Goal: Task Accomplishment & Management: Complete application form

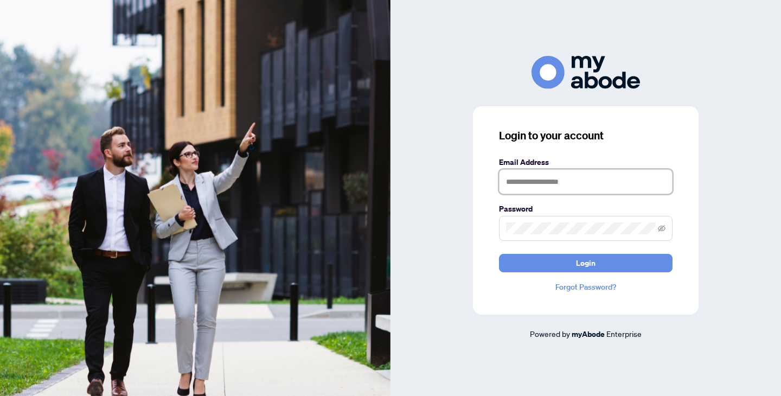
click at [556, 183] on input "text" at bounding box center [585, 181] width 173 height 25
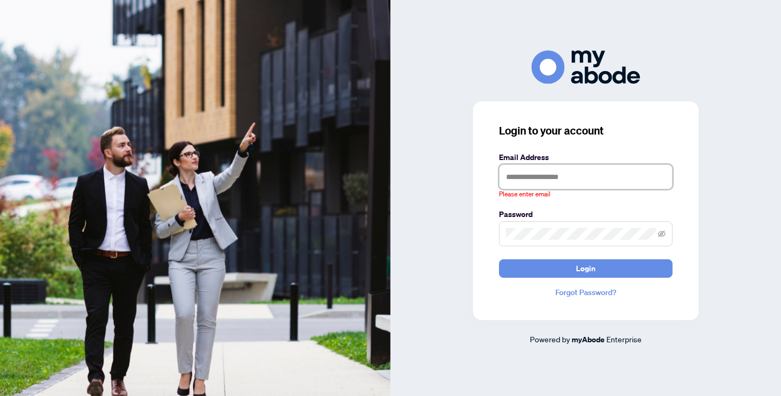
type input "**********"
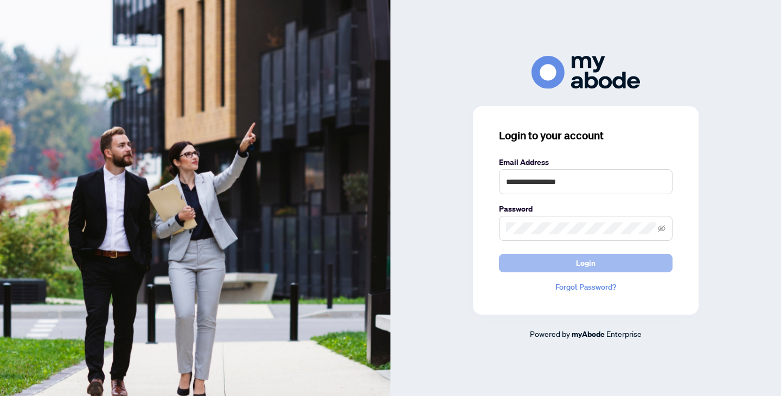
click at [576, 265] on button "Login" at bounding box center [585, 263] width 173 height 18
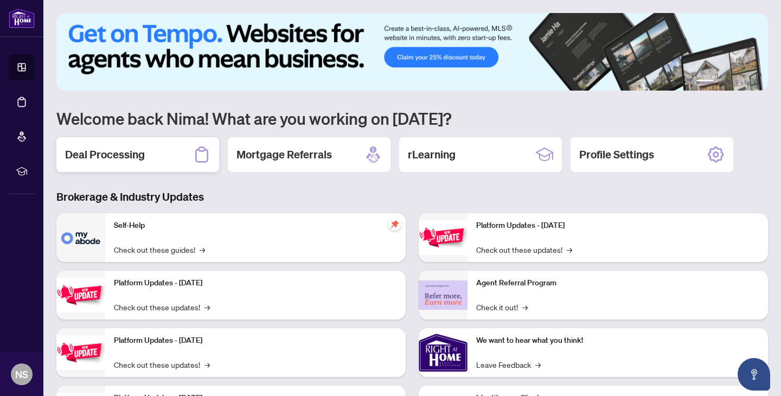
click at [151, 159] on div "Deal Processing" at bounding box center [137, 154] width 163 height 35
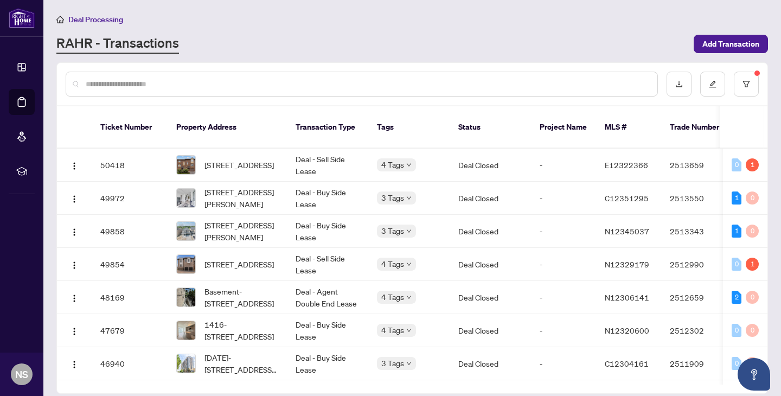
click at [275, 87] on input "text" at bounding box center [367, 84] width 563 height 12
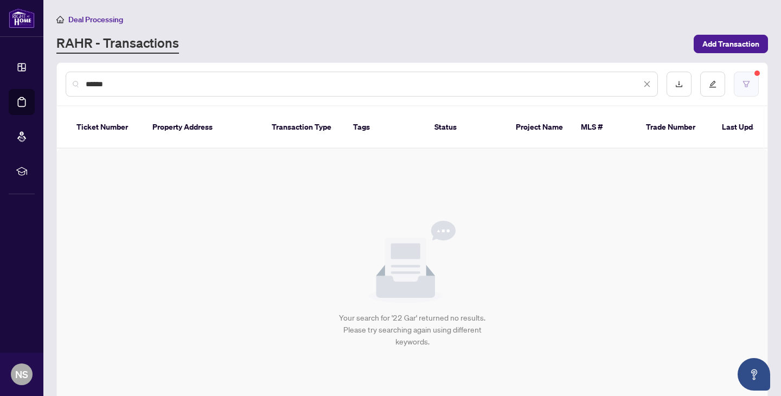
type input "******"
click at [748, 83] on icon "filter" at bounding box center [746, 84] width 8 height 8
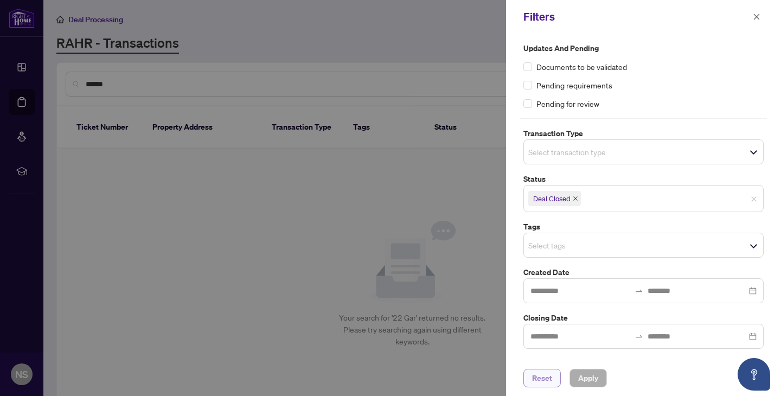
click at [550, 380] on button "Reset" at bounding box center [541, 378] width 37 height 18
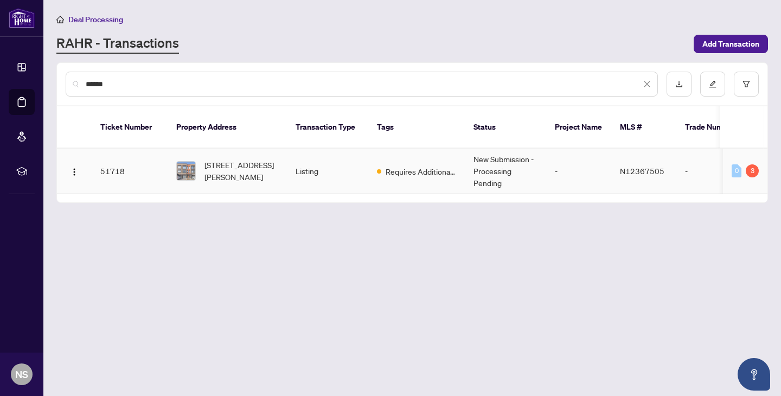
click at [414, 169] on span "Requires Additional Docs" at bounding box center [420, 171] width 70 height 12
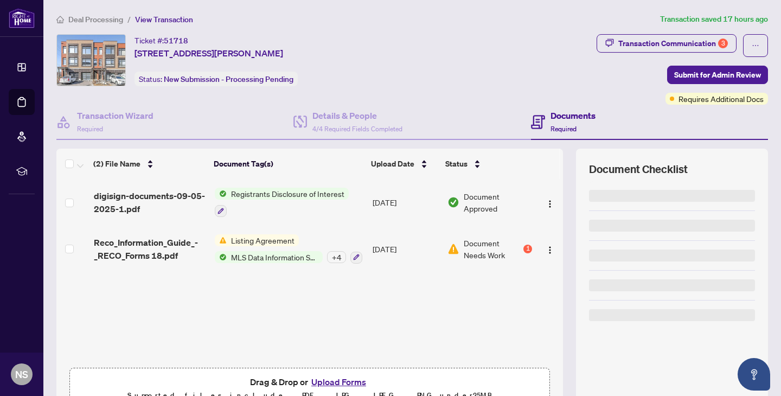
scroll to position [57, 0]
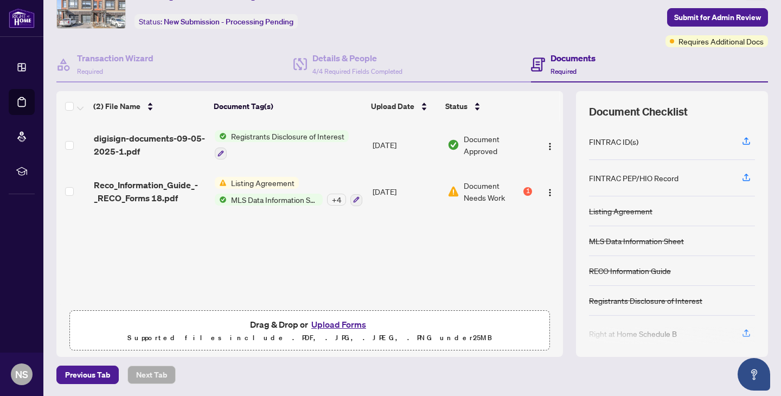
click at [336, 321] on button "Upload Forms" at bounding box center [338, 324] width 61 height 14
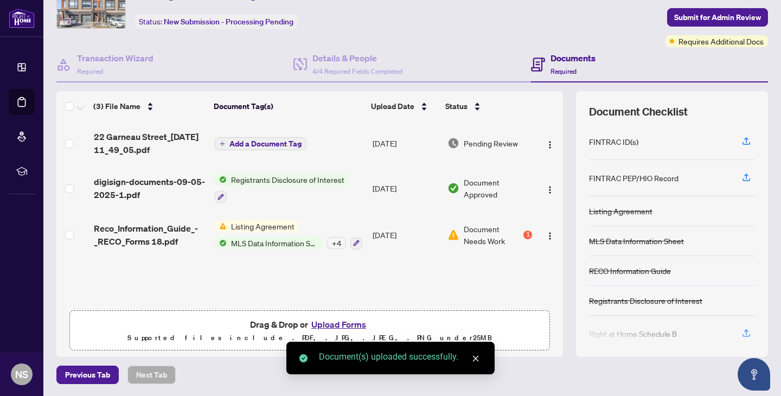
scroll to position [0, 0]
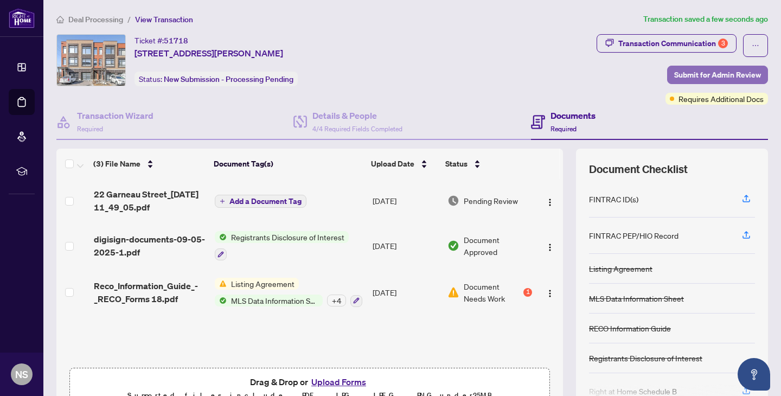
click at [705, 72] on span "Submit for Admin Review" at bounding box center [717, 74] width 87 height 17
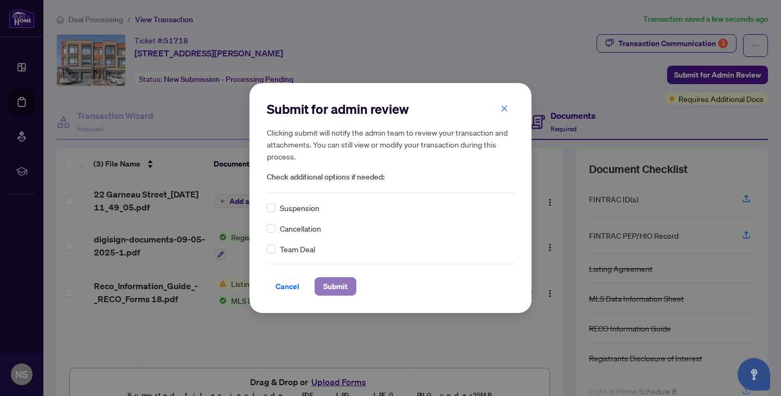
click at [333, 289] on span "Submit" at bounding box center [335, 286] width 24 height 17
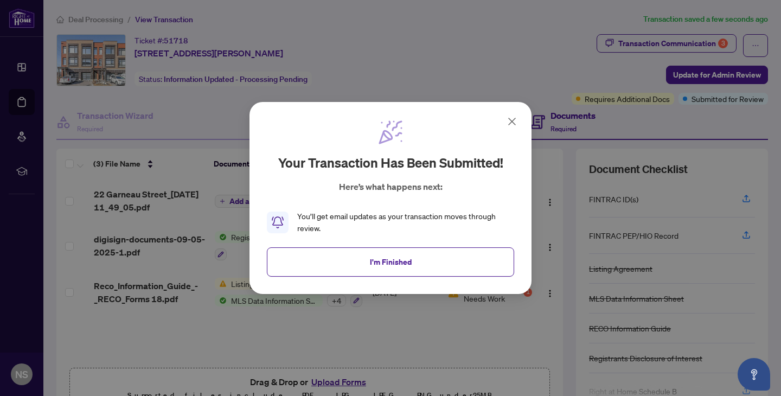
click at [423, 242] on div "Your transaction has been submitted! Here’s what happens next: You’ll get email…" at bounding box center [390, 197] width 247 height 157
click at [421, 261] on button "I'm Finished" at bounding box center [390, 261] width 247 height 29
